Goal: Task Accomplishment & Management: Complete application form

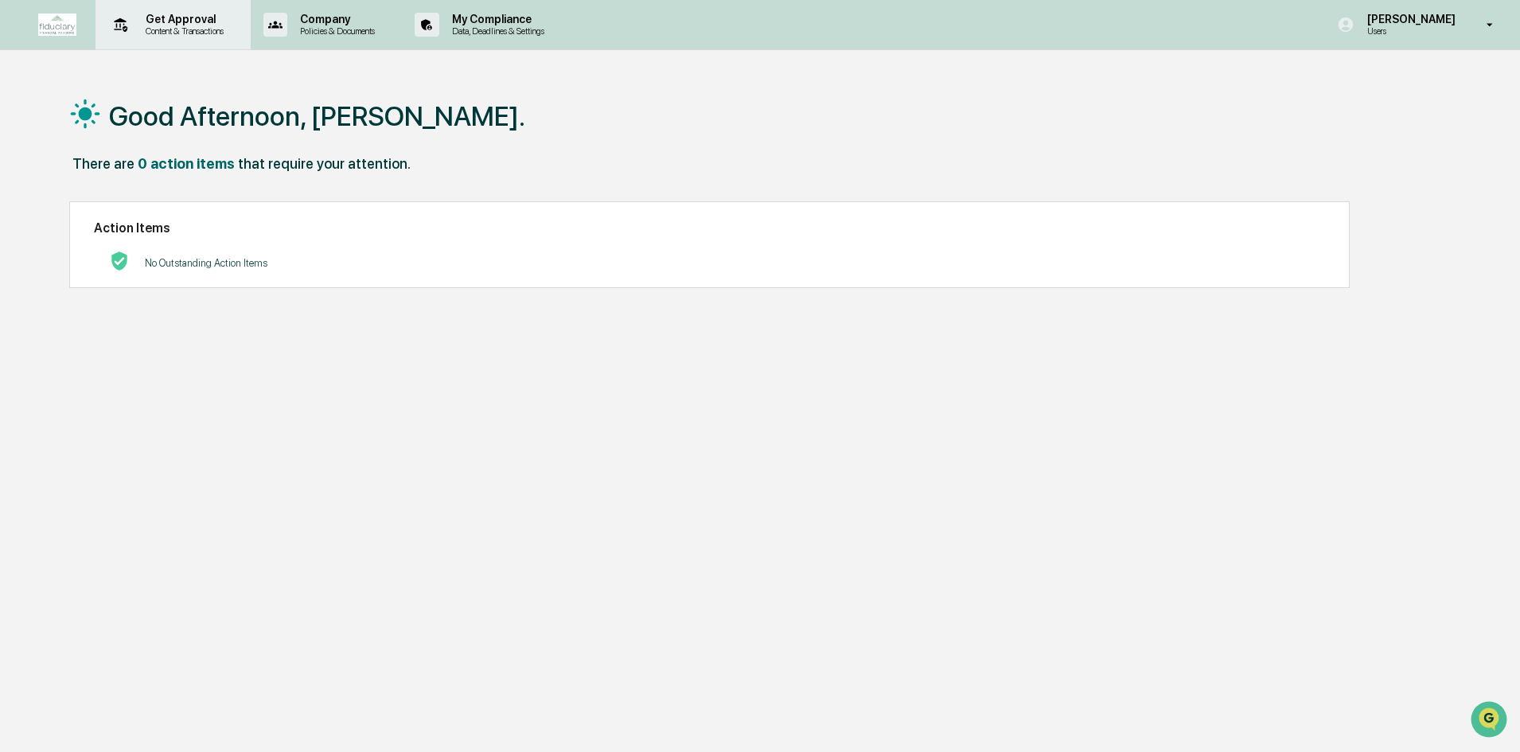
click at [166, 26] on p "Content & Transactions" at bounding box center [182, 30] width 99 height 11
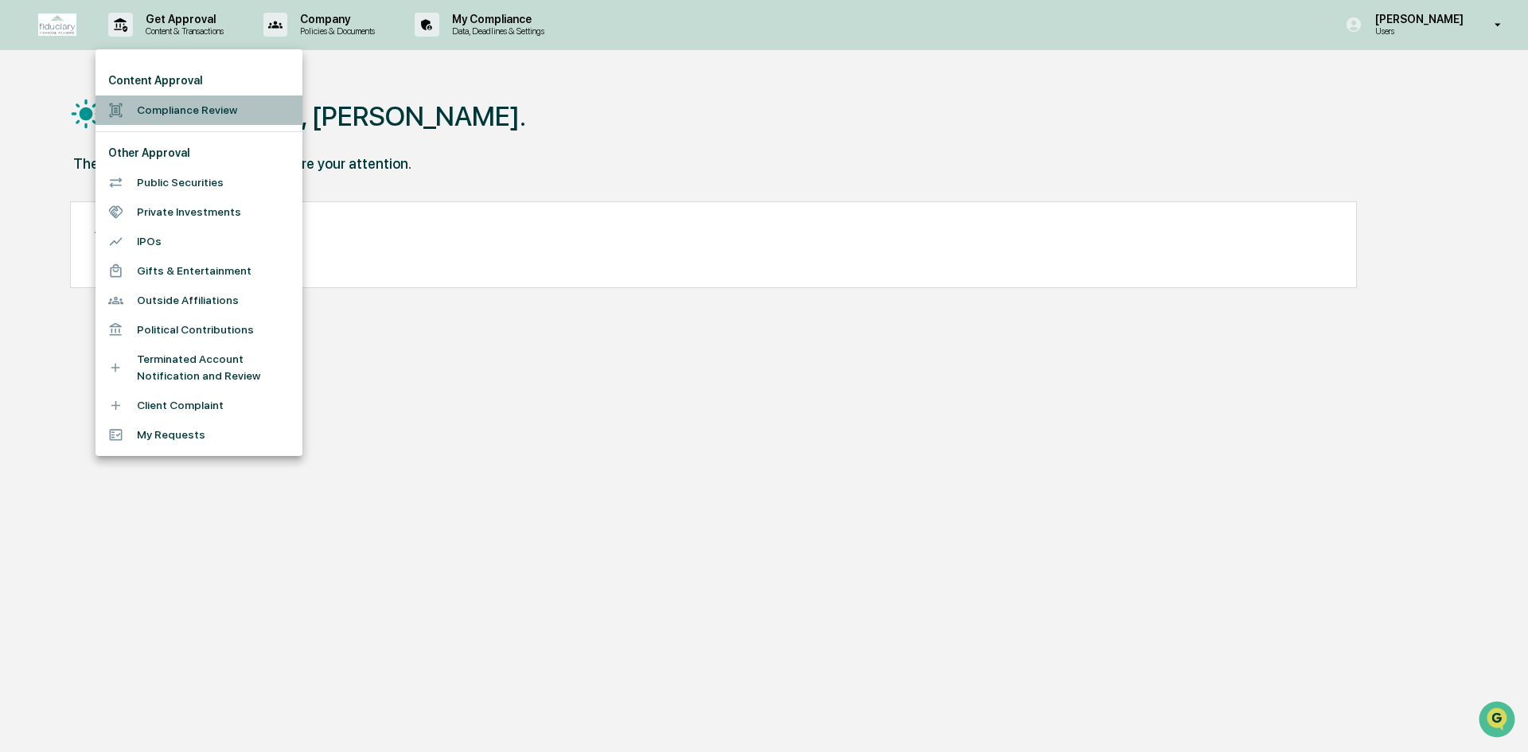
click at [177, 107] on li "Compliance Review" at bounding box center [199, 110] width 207 height 29
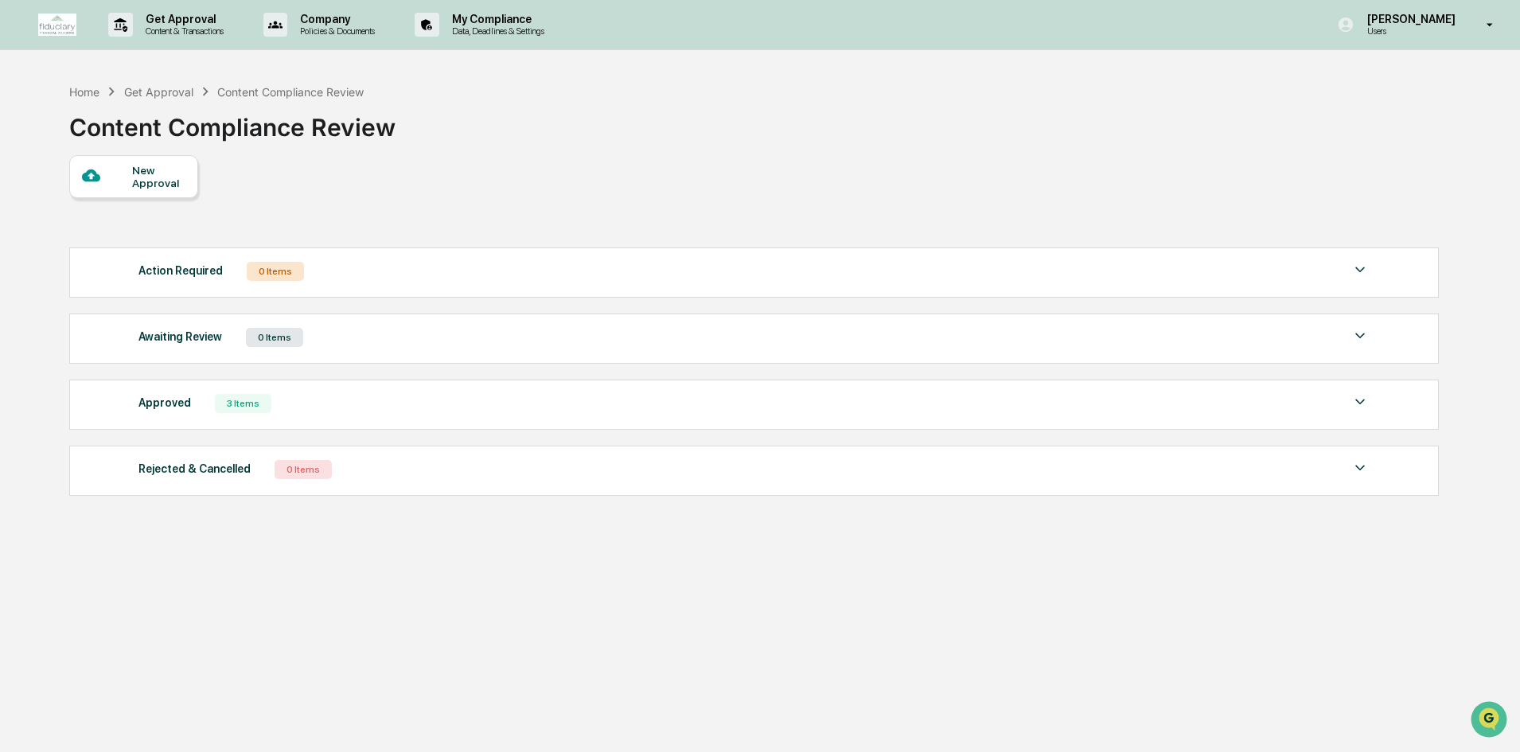
click at [136, 180] on div "New Approval" at bounding box center [158, 176] width 53 height 25
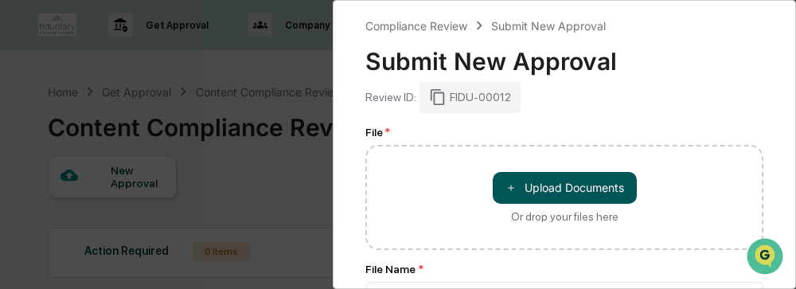
click at [570, 185] on button "＋ Upload Documents" at bounding box center [565, 188] width 144 height 32
type input "**********"
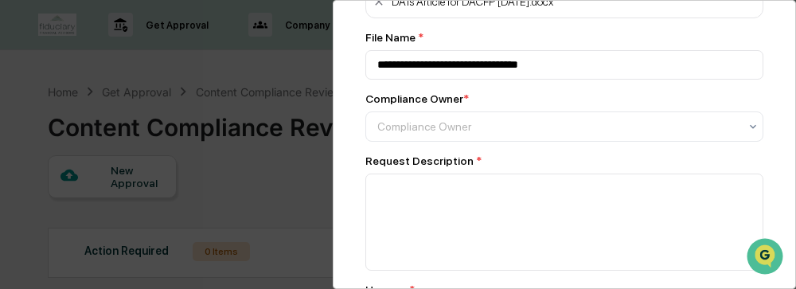
scroll to position [159, 0]
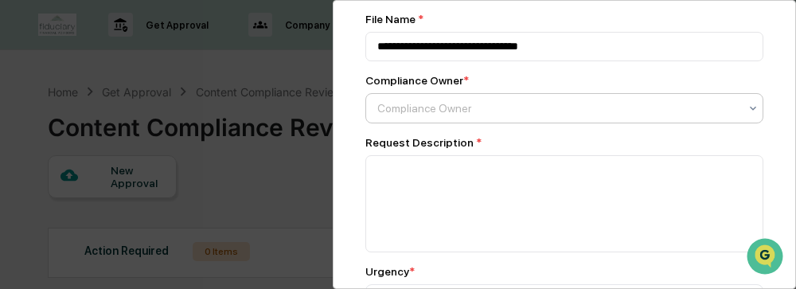
click at [750, 108] on icon at bounding box center [753, 108] width 6 height 4
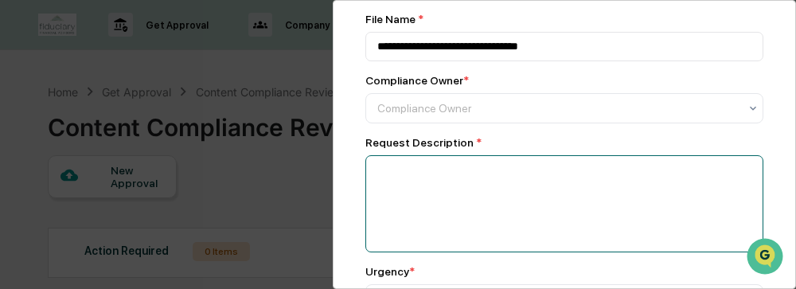
click at [547, 248] on textarea at bounding box center [564, 203] width 398 height 97
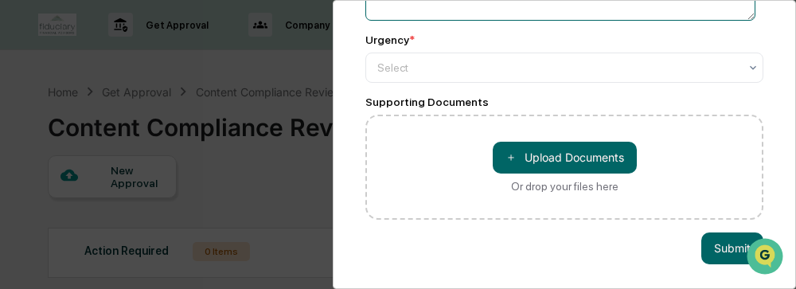
scroll to position [398, 0]
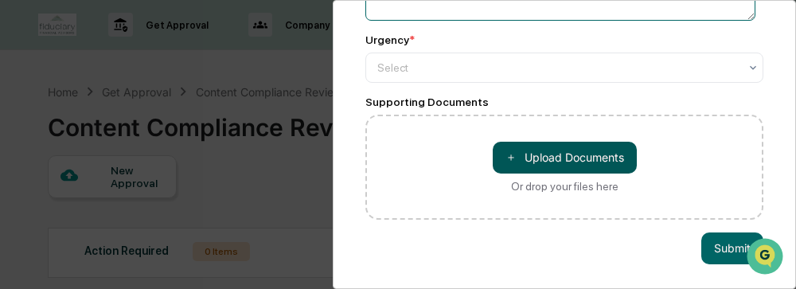
type textarea "**********"
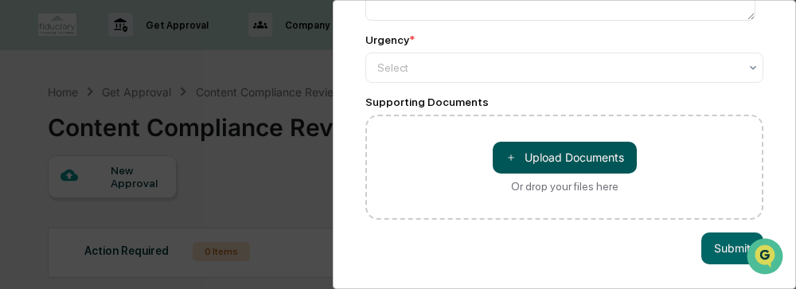
click at [551, 151] on button "＋ Upload Documents" at bounding box center [565, 158] width 144 height 32
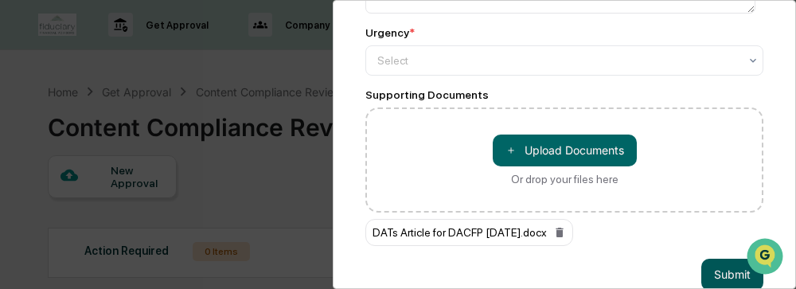
click at [709, 268] on button "Submit" at bounding box center [732, 275] width 62 height 32
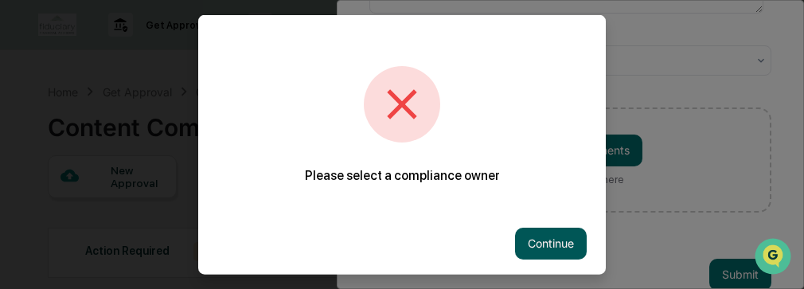
click at [547, 243] on button "Continue" at bounding box center [551, 243] width 72 height 32
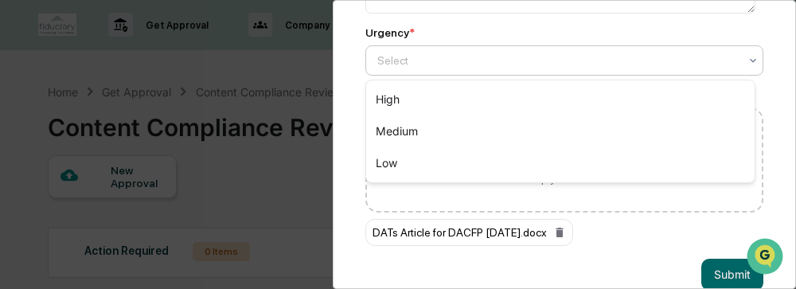
click at [747, 58] on icon at bounding box center [753, 60] width 13 height 13
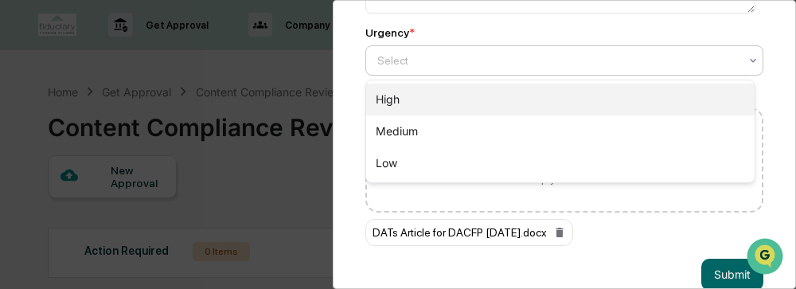
click at [554, 99] on div "High" at bounding box center [560, 100] width 388 height 32
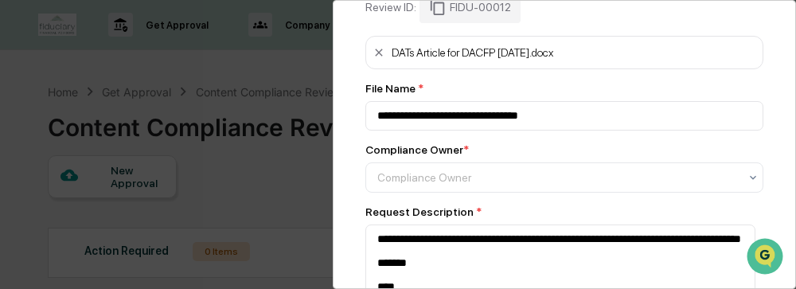
scroll to position [80, 0]
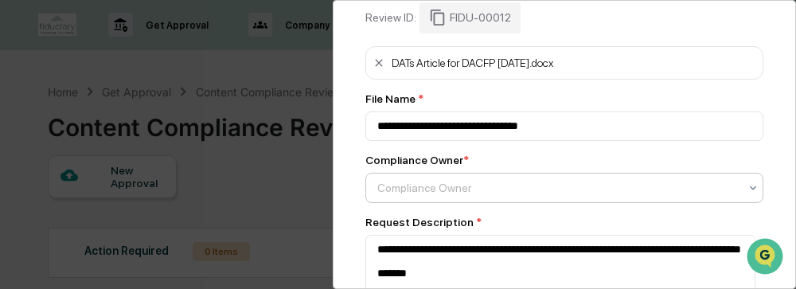
click at [750, 188] on icon at bounding box center [753, 187] width 6 height 4
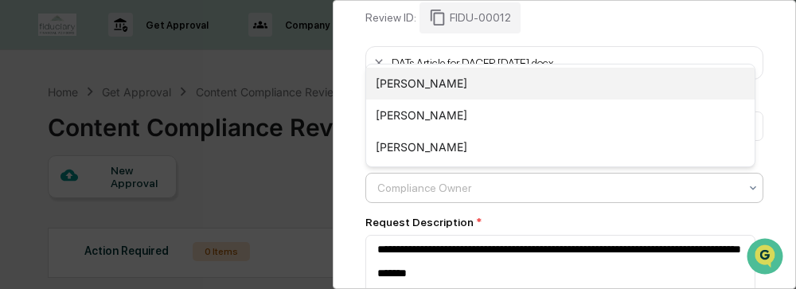
click at [449, 80] on div "[PERSON_NAME]" at bounding box center [560, 84] width 388 height 32
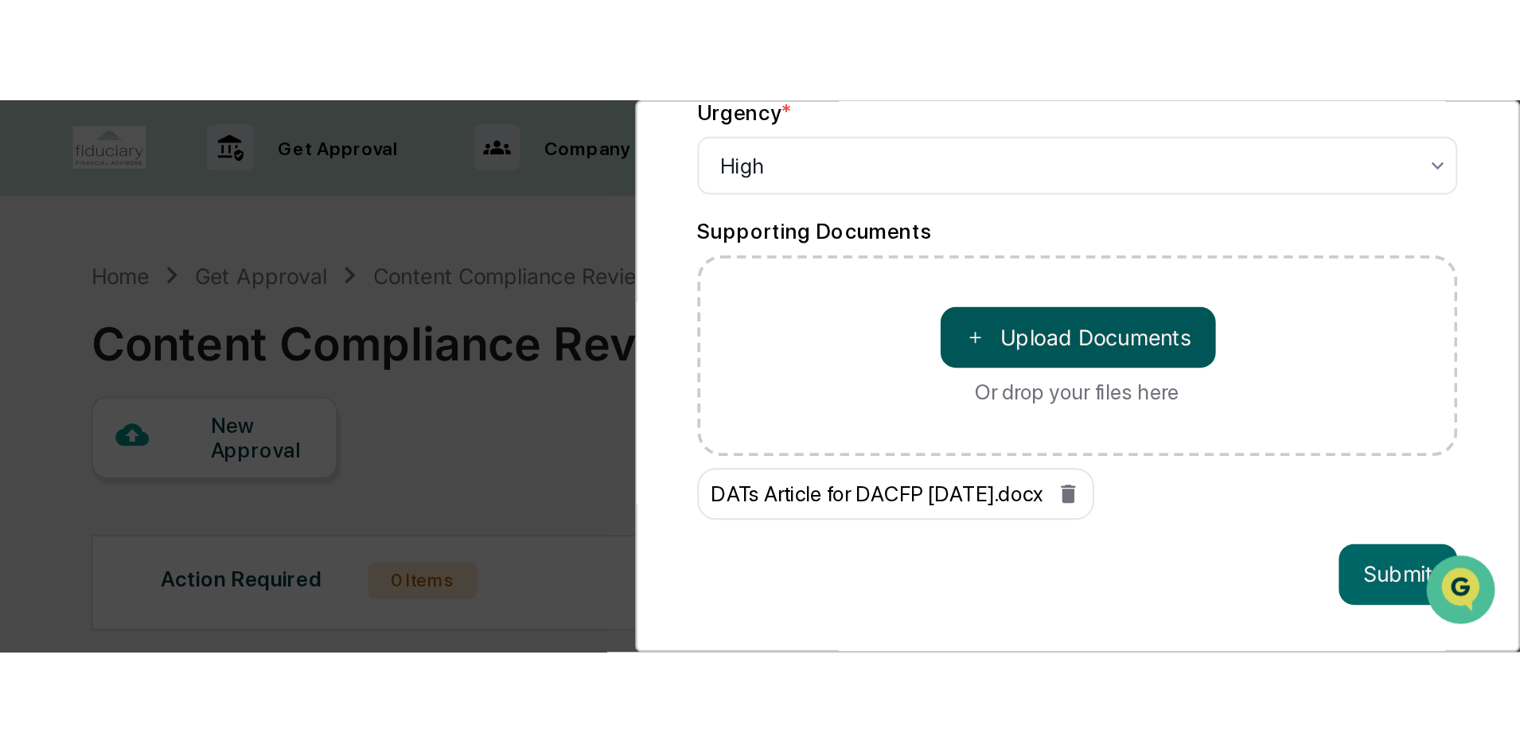
scroll to position [433, 0]
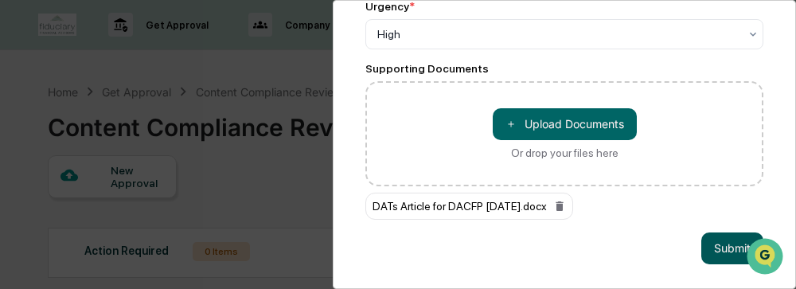
click at [721, 232] on button "Submit" at bounding box center [732, 248] width 62 height 32
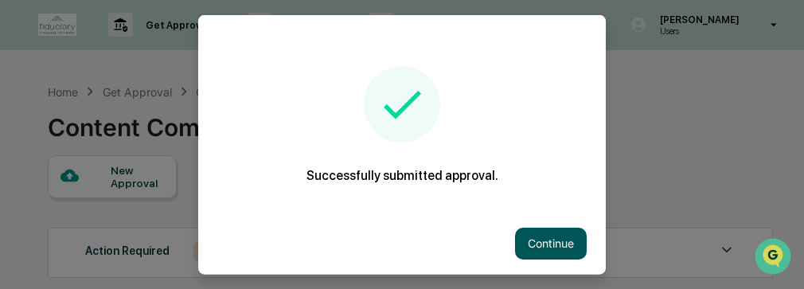
click at [549, 244] on button "Continue" at bounding box center [551, 243] width 72 height 32
